Goal: Task Accomplishment & Management: Use online tool/utility

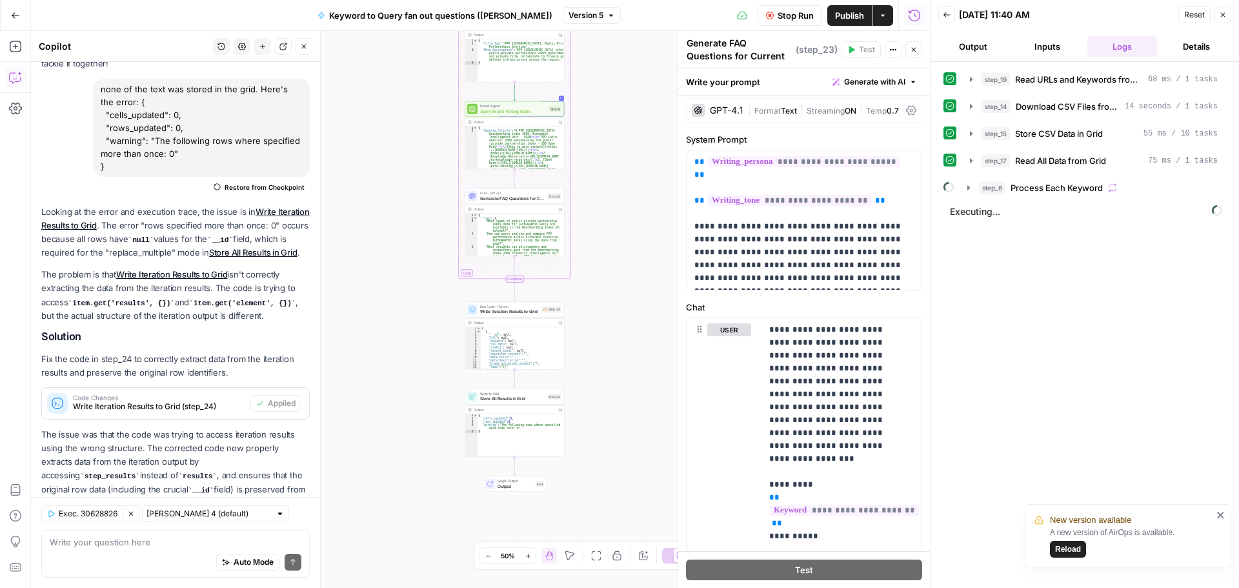
scroll to position [131, 0]
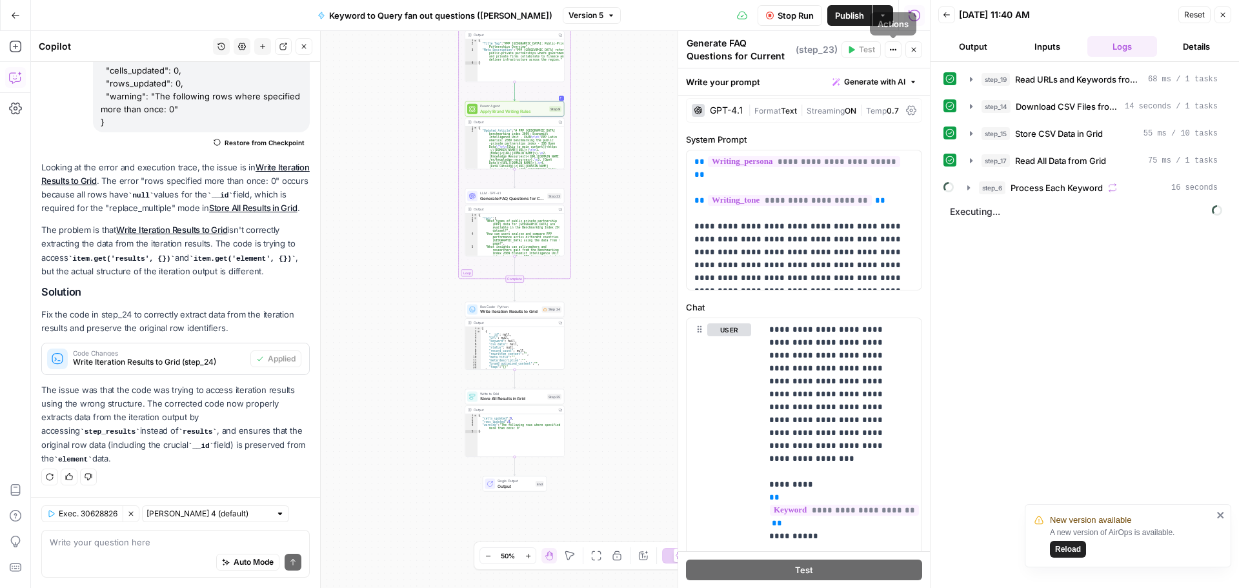
click at [909, 50] on button "Close" at bounding box center [913, 49] width 17 height 17
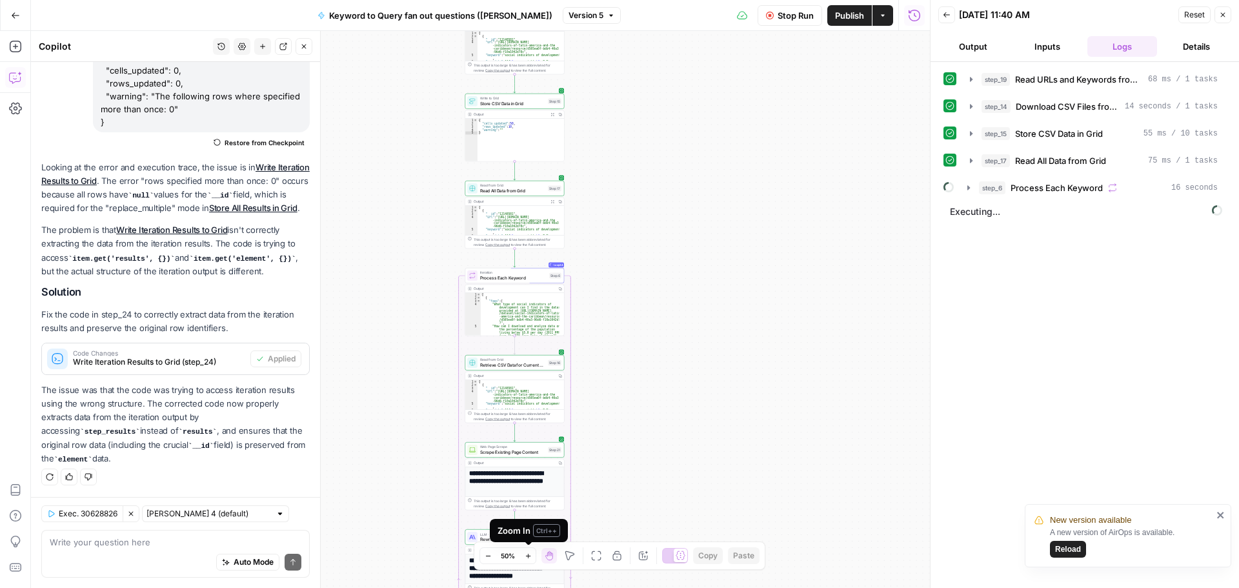
click at [531, 556] on icon "button" at bounding box center [528, 555] width 7 height 7
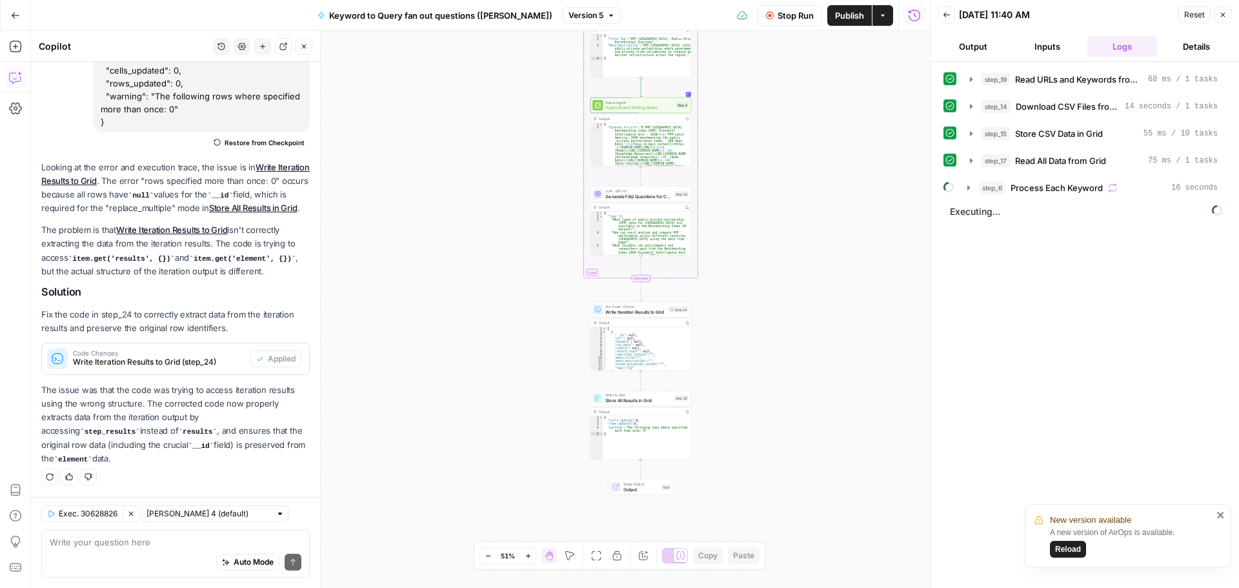
click at [306, 49] on icon "button" at bounding box center [304, 47] width 8 height 8
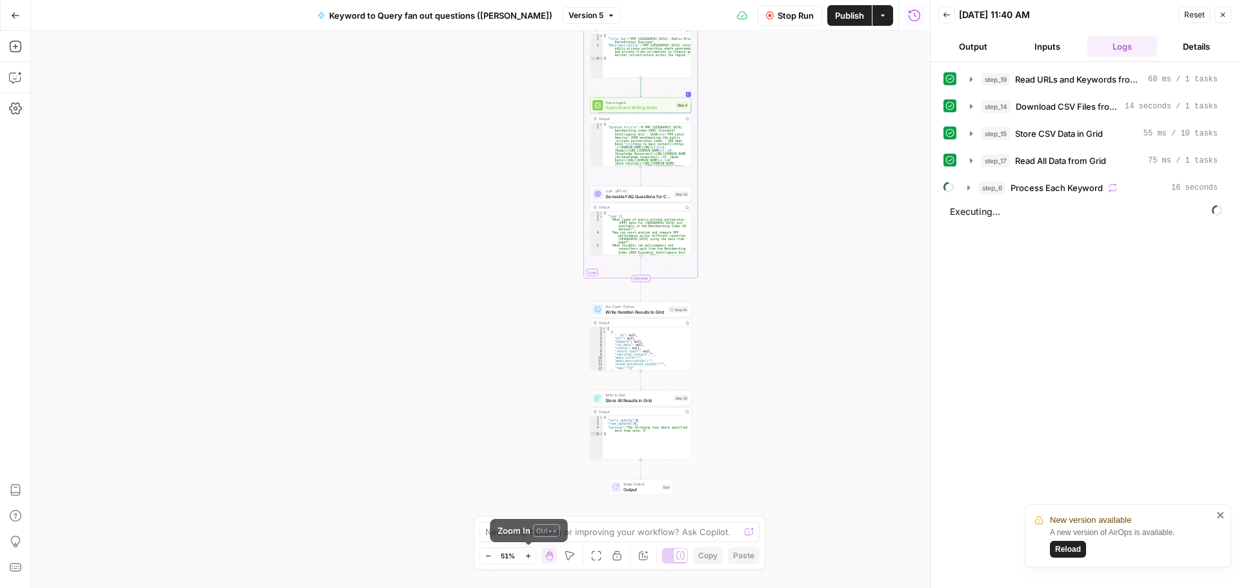
click at [528, 561] on button "Zoom In" at bounding box center [527, 555] width 15 height 15
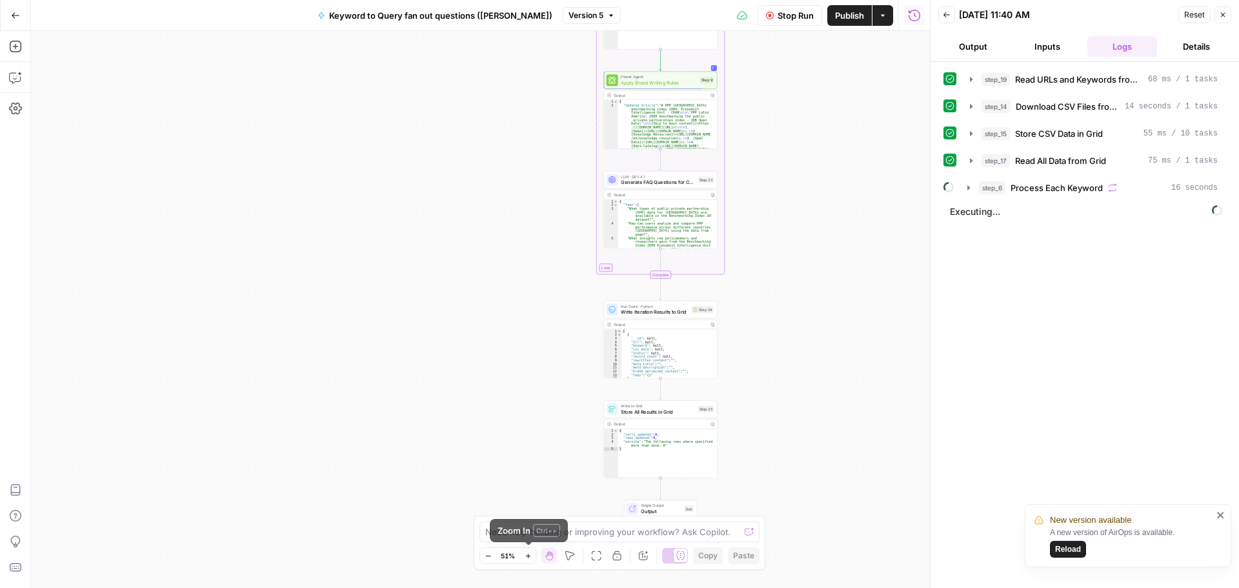
click at [528, 561] on button "Zoom In" at bounding box center [527, 555] width 15 height 15
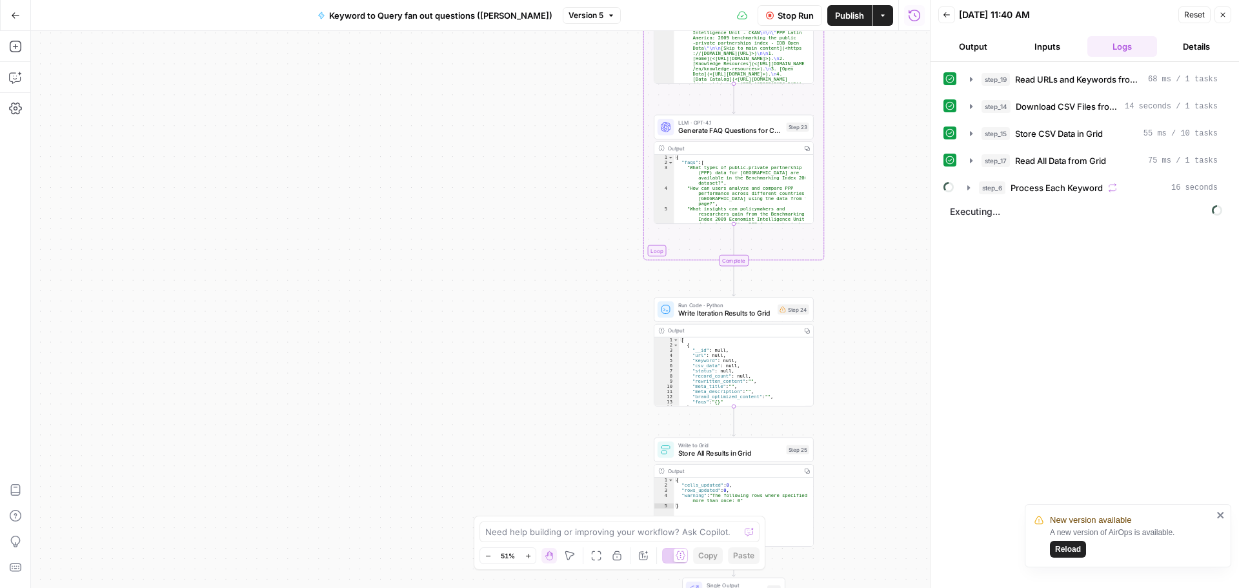
click at [528, 561] on button "Zoom In" at bounding box center [527, 555] width 15 height 15
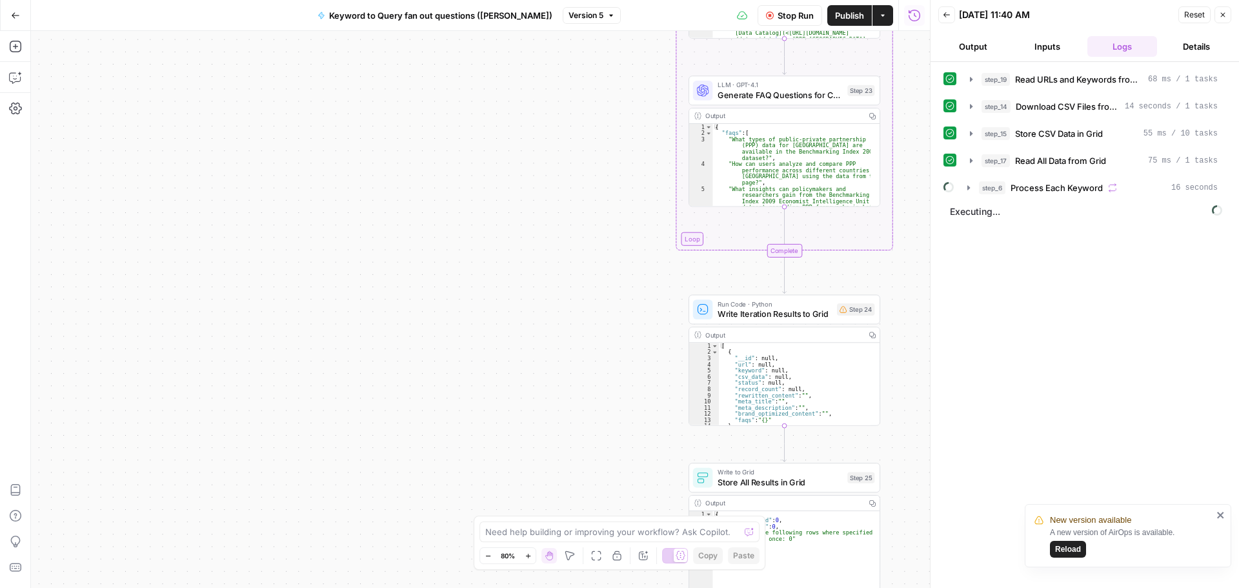
click at [528, 561] on button "Zoom In" at bounding box center [527, 555] width 15 height 15
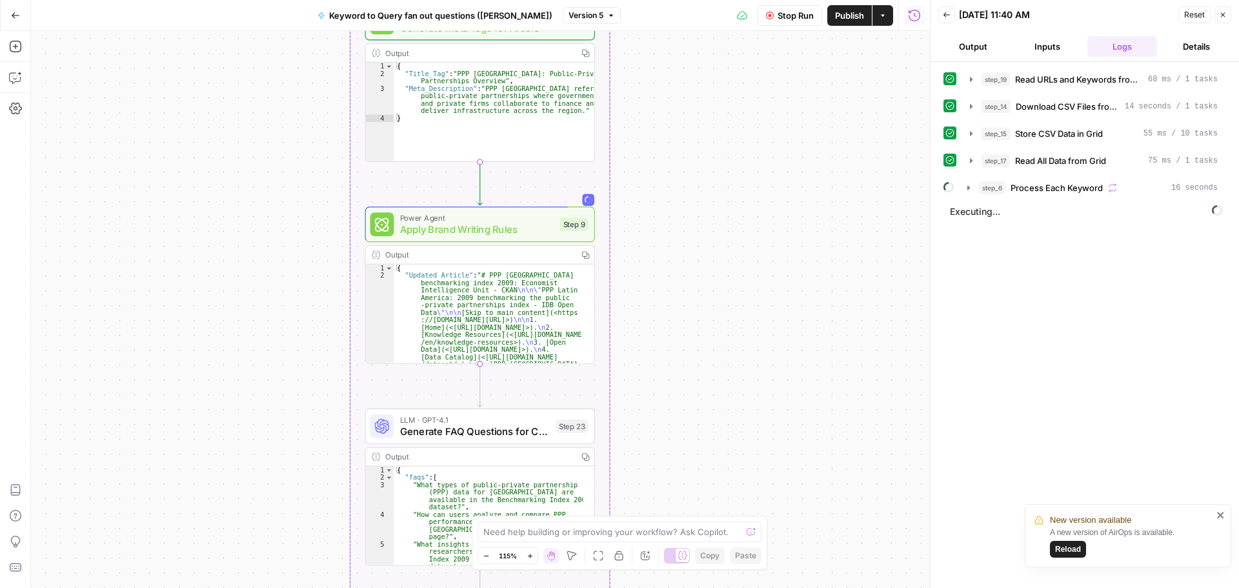
drag, startPoint x: 633, startPoint y: 236, endPoint x: 269, endPoint y: 609, distance: 521.2
click at [269, 587] on html "New version available A new version of AirOps is available. Reload September Co…" at bounding box center [619, 294] width 1239 height 588
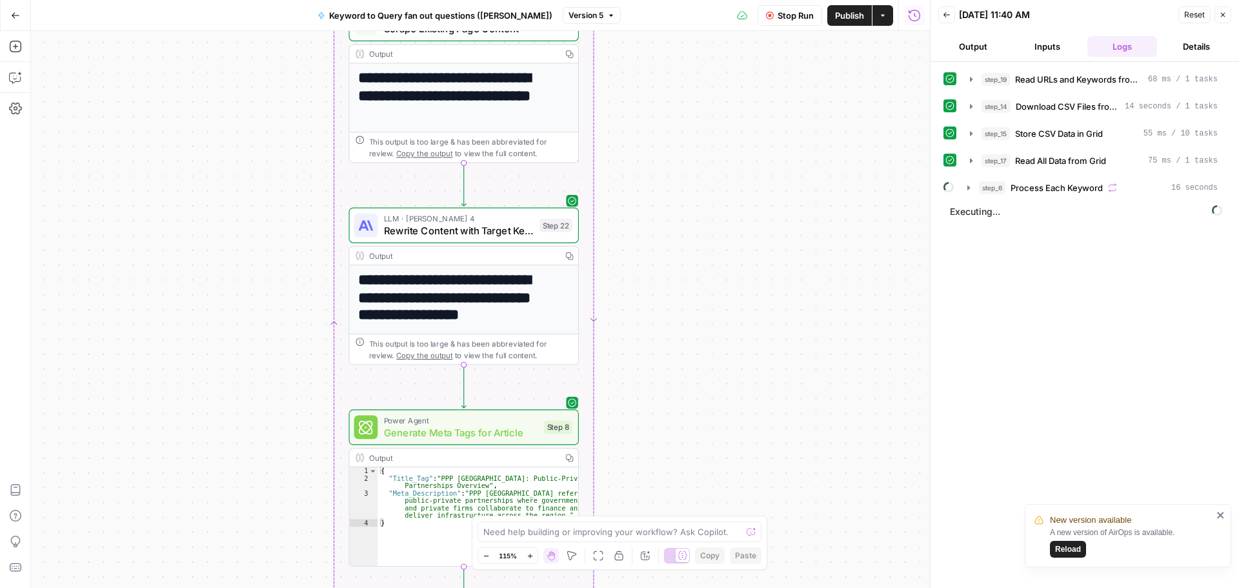
drag, startPoint x: 761, startPoint y: 188, endPoint x: 727, endPoint y: 541, distance: 354.6
click at [742, 587] on html "New version available A new version of AirOps is available. Reload September Co…" at bounding box center [619, 294] width 1239 height 588
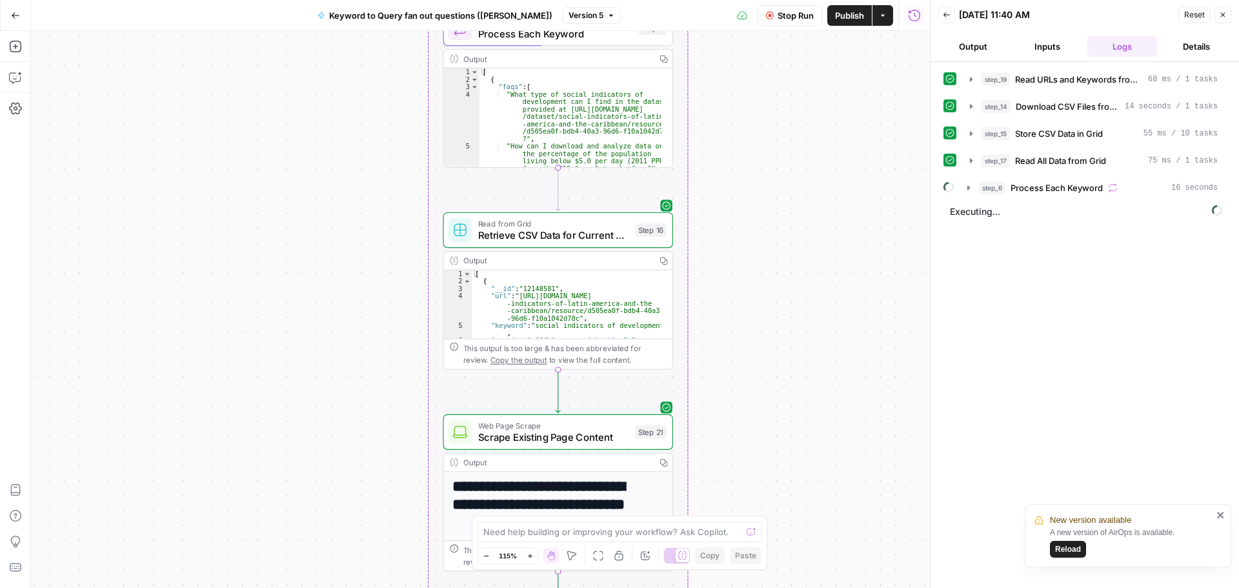
drag, startPoint x: 691, startPoint y: 164, endPoint x: 712, endPoint y: 498, distance: 335.0
click at [782, 573] on div "Workflow Input Settings Inputs Read from Grid Read URLs and Keywords from Grid …" at bounding box center [480, 309] width 899 height 557
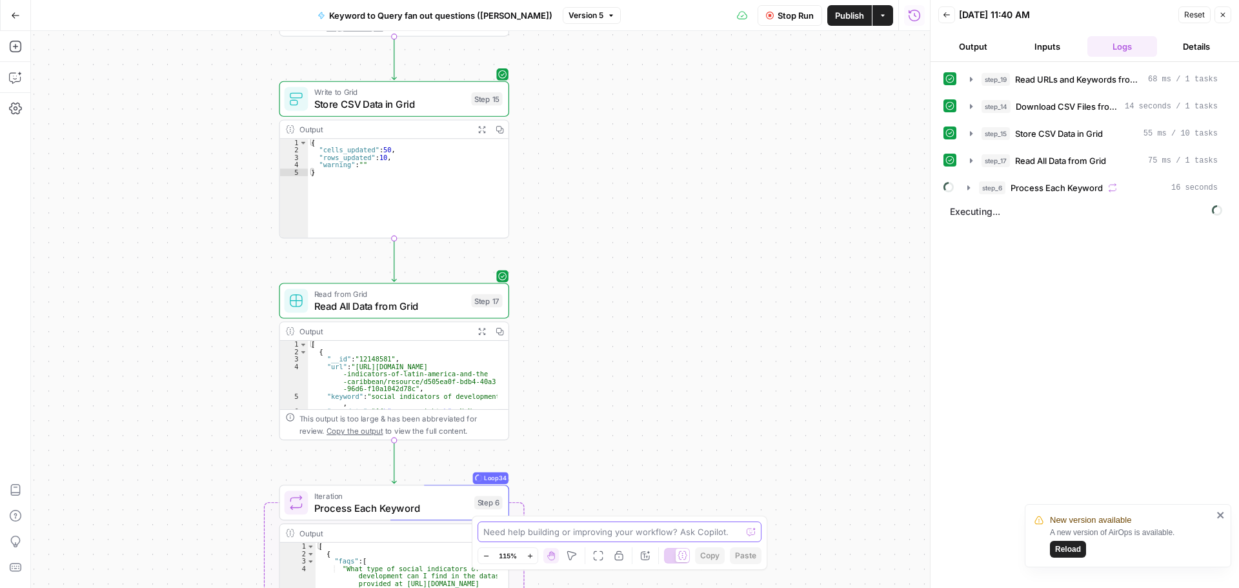
drag, startPoint x: 732, startPoint y: 137, endPoint x: 580, endPoint y: 581, distance: 469.0
click at [575, 587] on html "New version available A new version of AirOps is available. Reload September Co…" at bounding box center [619, 294] width 1239 height 588
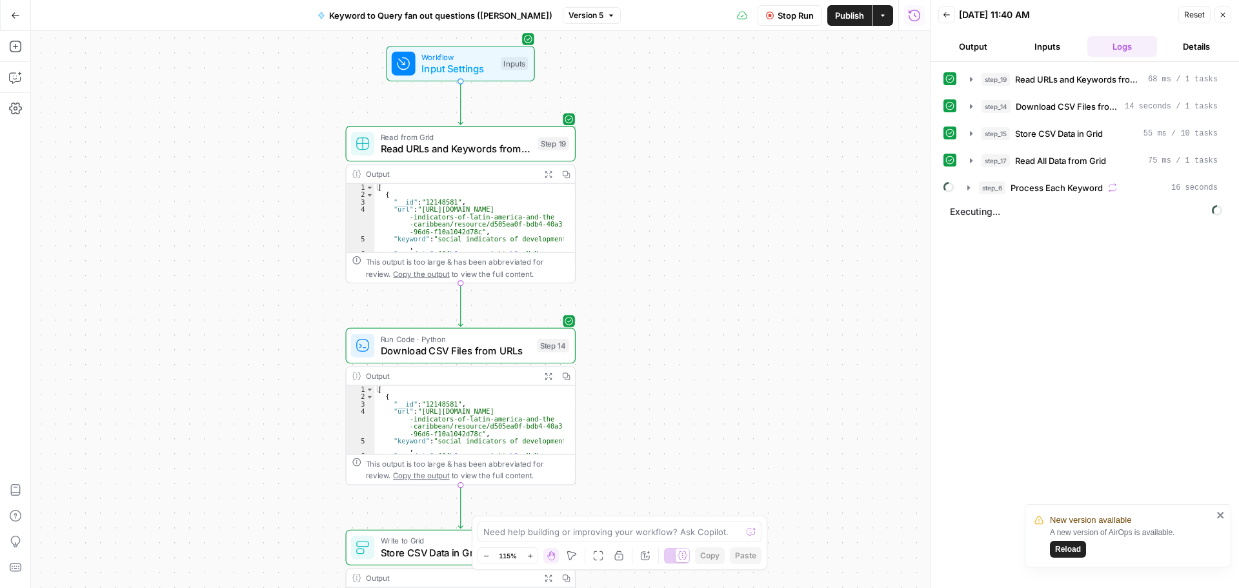
drag, startPoint x: 700, startPoint y: 178, endPoint x: 760, endPoint y: 616, distance: 441.7
click at [760, 587] on html "New version available A new version of AirOps is available. Reload September Co…" at bounding box center [619, 294] width 1239 height 588
click at [489, 557] on button "Zoom Out" at bounding box center [485, 555] width 15 height 15
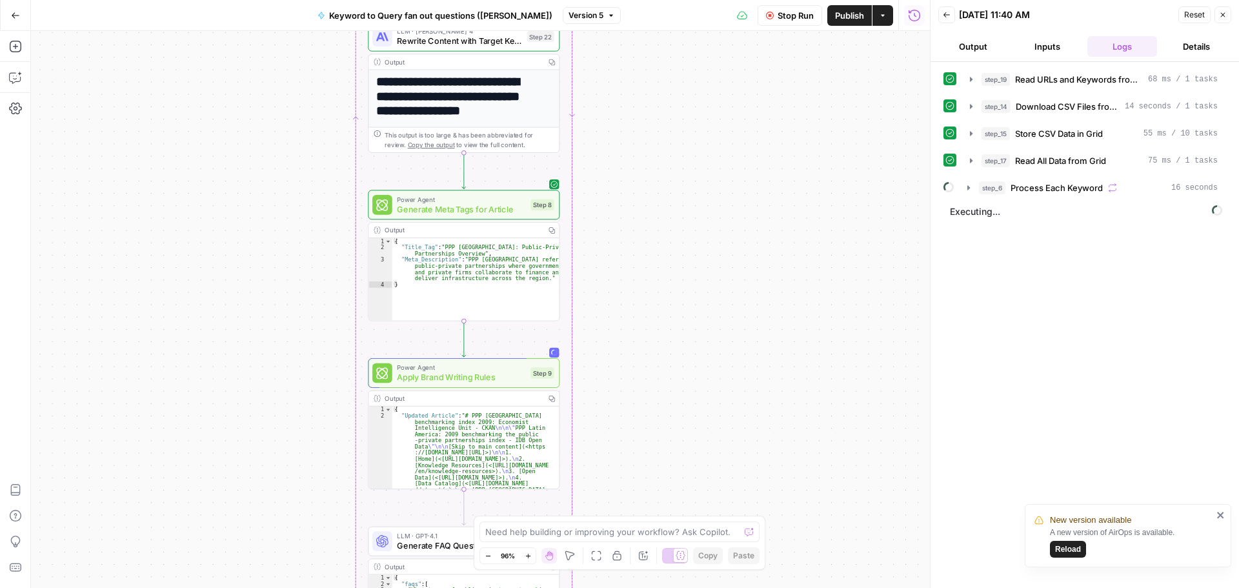
click at [793, 381] on div "Workflow Input Settings Inputs Read from Grid Read URLs and Keywords from Grid …" at bounding box center [480, 309] width 899 height 557
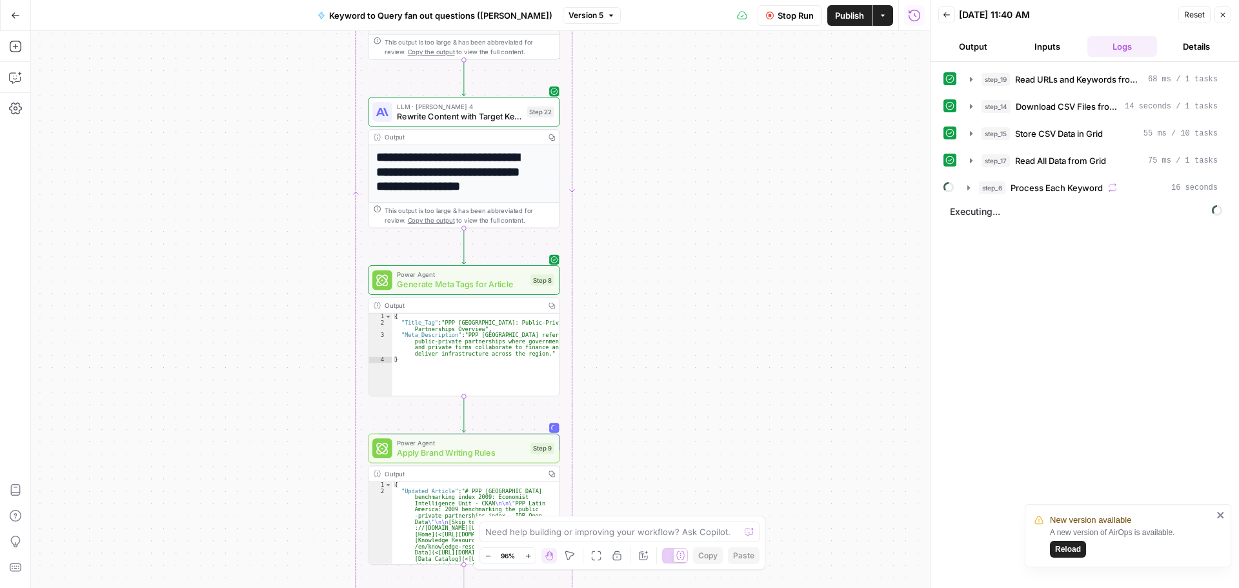
click at [654, 242] on div "Workflow Input Settings Inputs Read from Grid Read URLs and Keywords from Grid …" at bounding box center [480, 309] width 899 height 557
